Goal: Find contact information: Obtain details needed to contact an individual or organization

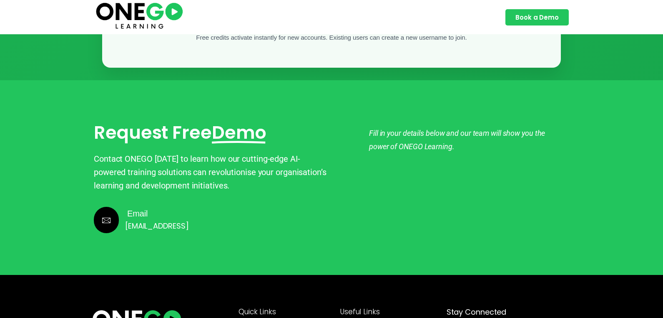
scroll to position [2256, 0]
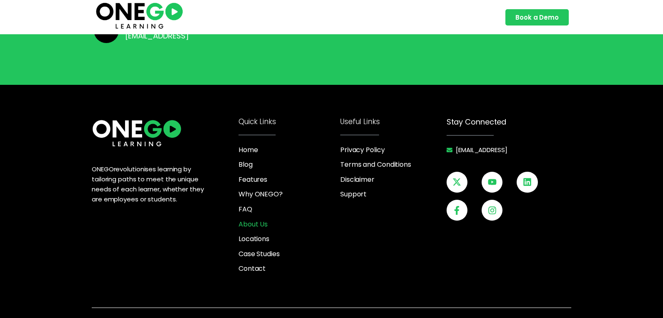
click at [267, 219] on span "About Us" at bounding box center [253, 224] width 29 height 11
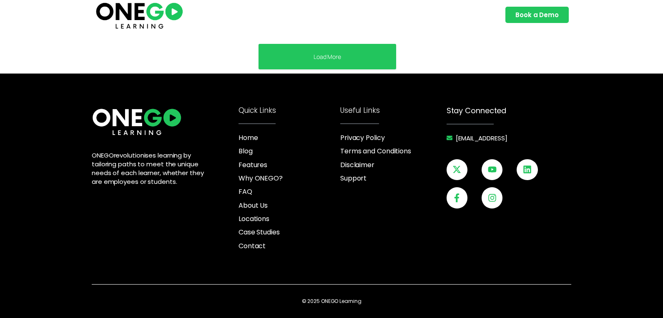
scroll to position [3220, 0]
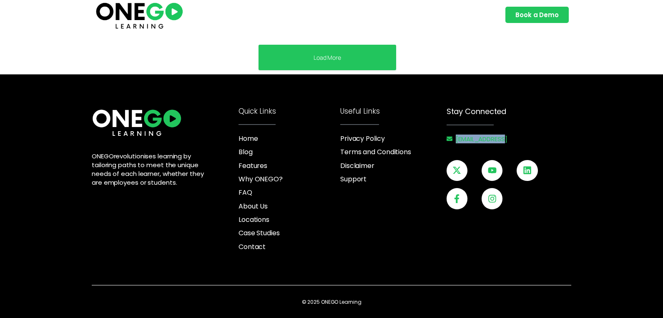
drag, startPoint x: 513, startPoint y: 143, endPoint x: 456, endPoint y: 139, distance: 56.9
click at [456, 139] on div "Stay Connected [EMAIL_ADDRESS] X-twitter Youtube Linkedin Facebook-f Instagram" at bounding box center [509, 180] width 125 height 144
copy span "[EMAIL_ADDRESS]"
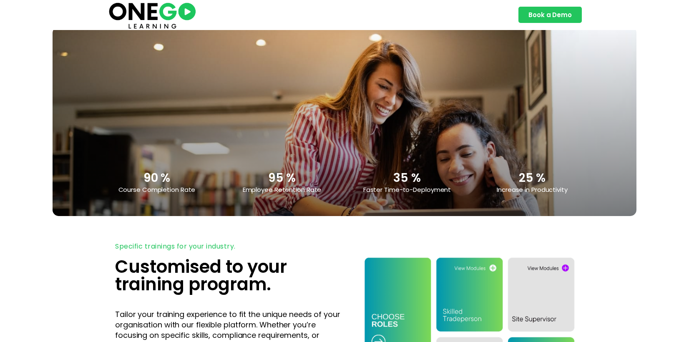
scroll to position [1610, 0]
